Goal: Task Accomplishment & Management: Use online tool/utility

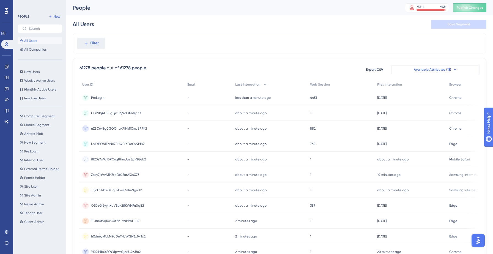
click at [415, 71] on span "Available Attributes (13)" at bounding box center [432, 69] width 37 height 4
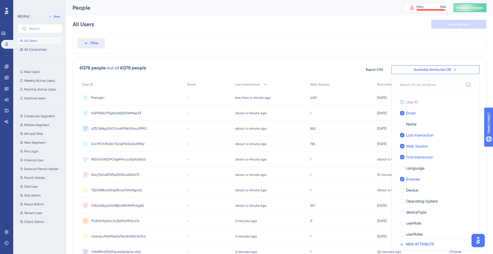
scroll to position [29, 0]
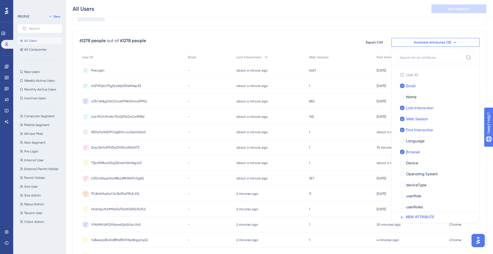
click at [327, 28] on div "Filter 61278 people out of 61278 people Export CSV Available Attributes (13) Us…" at bounding box center [280, 201] width 414 height 390
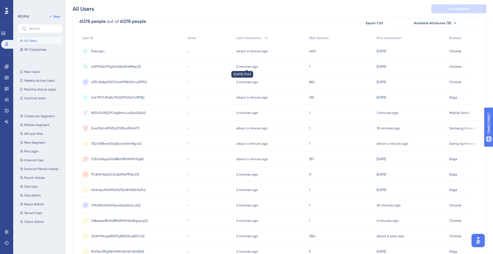
scroll to position [190, 0]
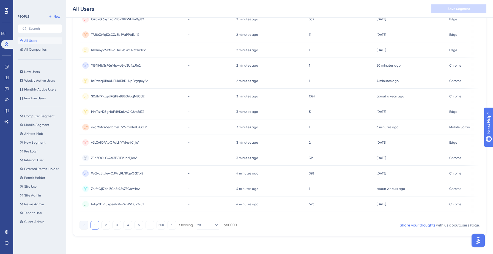
click at [222, 122] on div "-" at bounding box center [209, 126] width 48 height 15
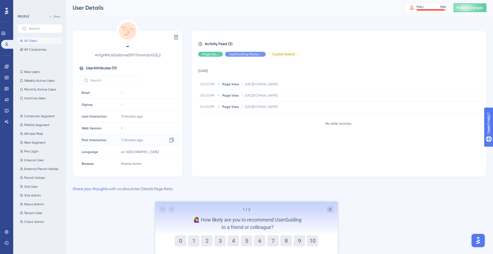
scroll to position [49, 0]
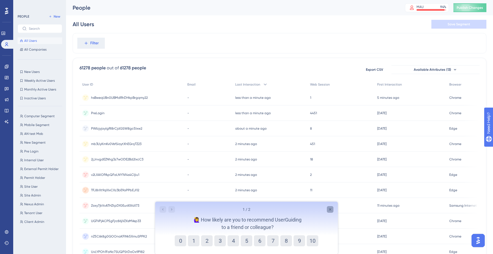
click at [330, 209] on icon "Close survey" at bounding box center [330, 209] width 2 height 2
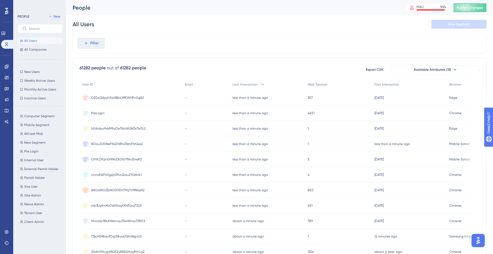
click at [136, 23] on div "All Users Save Segment" at bounding box center [280, 24] width 414 height 18
